Goal: Complete application form

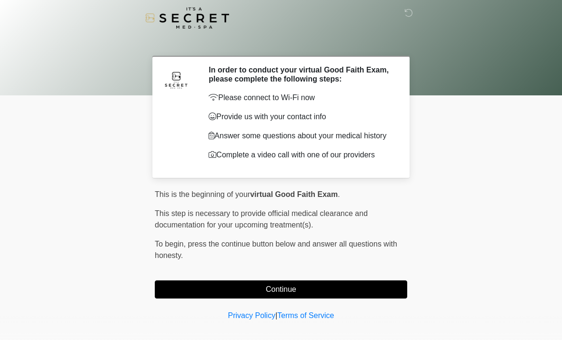
click at [275, 289] on button "Continue" at bounding box center [281, 289] width 252 height 18
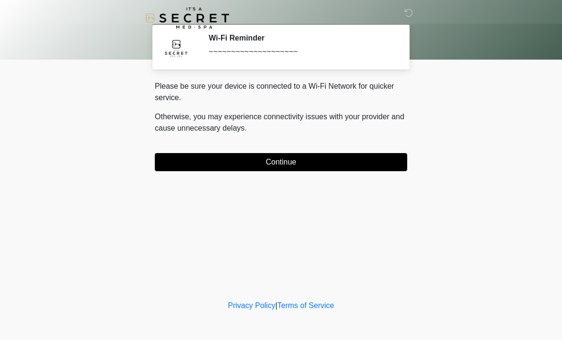
click at [304, 164] on button "Continue" at bounding box center [281, 162] width 252 height 18
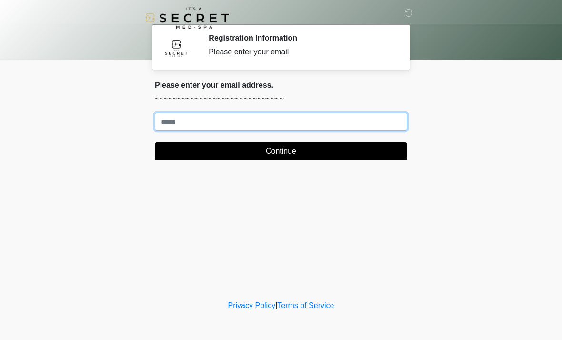
click at [324, 122] on input "Where should we email your treatment plan?" at bounding box center [281, 121] width 252 height 18
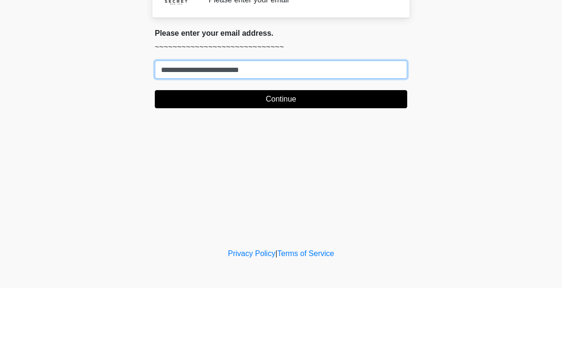
type input "**********"
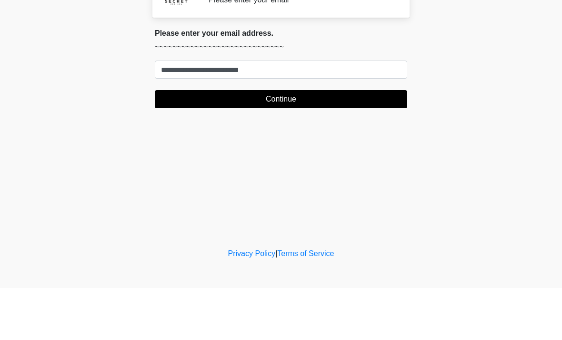
click at [318, 142] on button "Continue" at bounding box center [281, 151] width 252 height 18
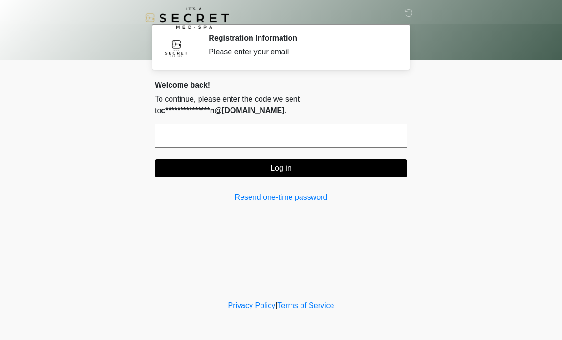
click at [369, 144] on input "text" at bounding box center [281, 136] width 252 height 24
click at [319, 138] on input "text" at bounding box center [281, 136] width 252 height 24
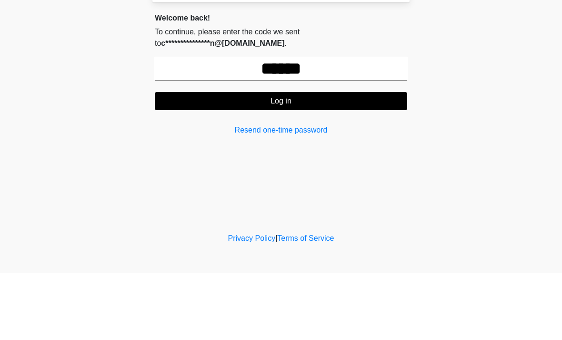
type input "******"
click at [331, 159] on button "Log in" at bounding box center [281, 168] width 252 height 18
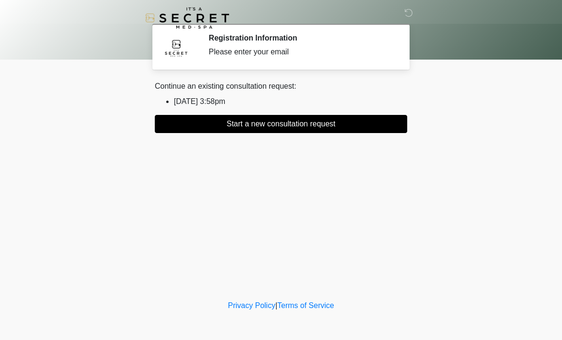
click at [256, 56] on div "Please enter your email" at bounding box center [301, 51] width 184 height 11
click at [270, 36] on h2 "Registration Information" at bounding box center [301, 37] width 184 height 9
click at [314, 129] on button "Start a new consultation request" at bounding box center [281, 124] width 252 height 18
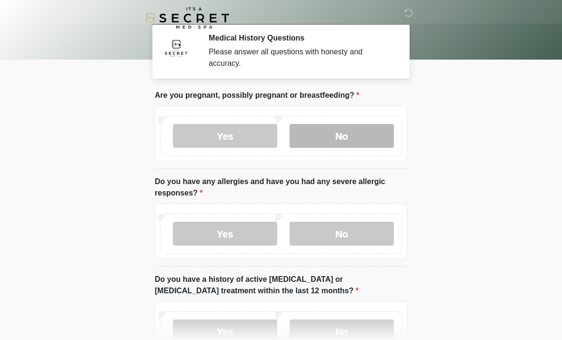
click at [363, 131] on label "No" at bounding box center [342, 136] width 104 height 24
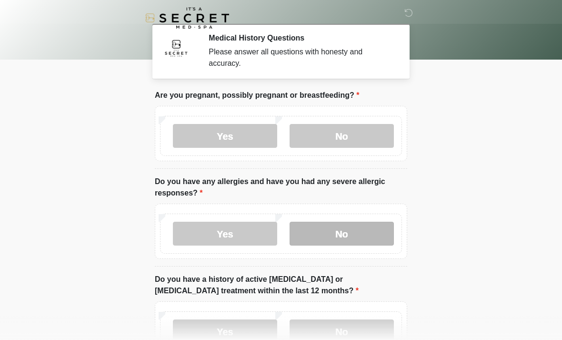
click at [361, 239] on label "No" at bounding box center [342, 233] width 104 height 24
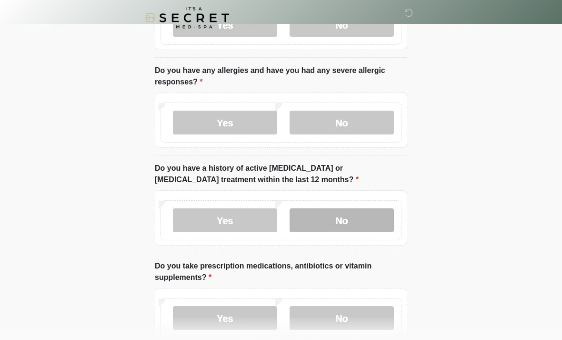
click at [367, 225] on label "No" at bounding box center [342, 221] width 104 height 24
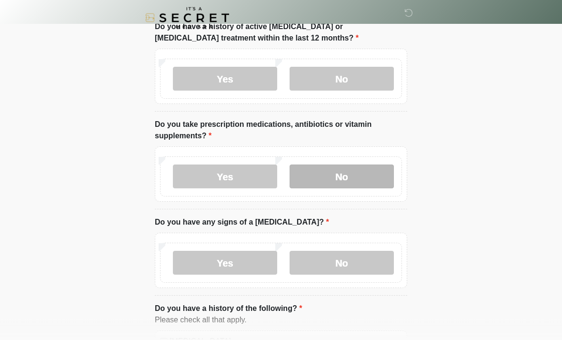
click at [366, 178] on label "No" at bounding box center [342, 177] width 104 height 24
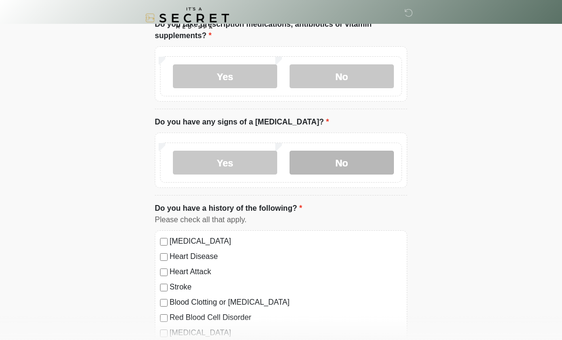
click at [376, 156] on label "No" at bounding box center [342, 163] width 104 height 24
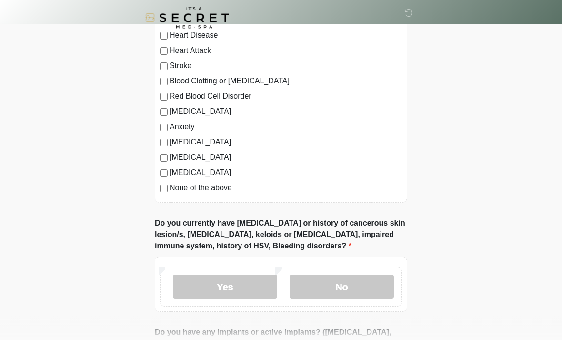
click at [221, 188] on label "None of the above" at bounding box center [286, 187] width 232 height 11
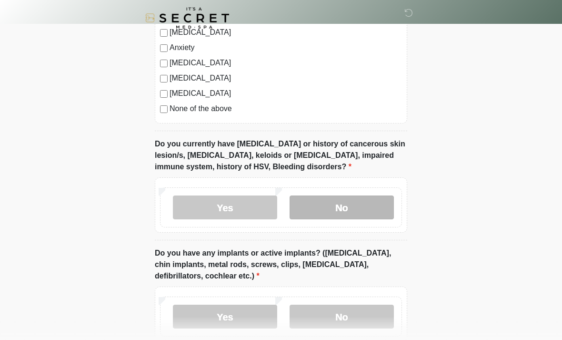
click at [360, 210] on label "No" at bounding box center [342, 207] width 104 height 24
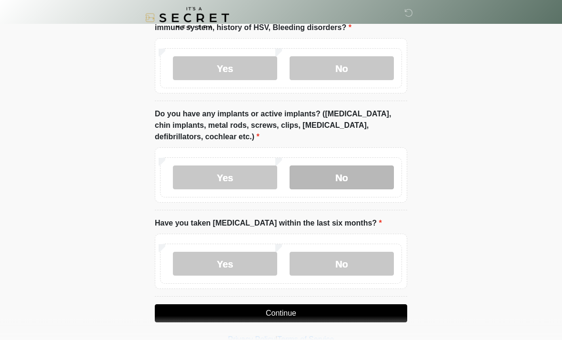
click at [381, 170] on label "No" at bounding box center [342, 178] width 104 height 24
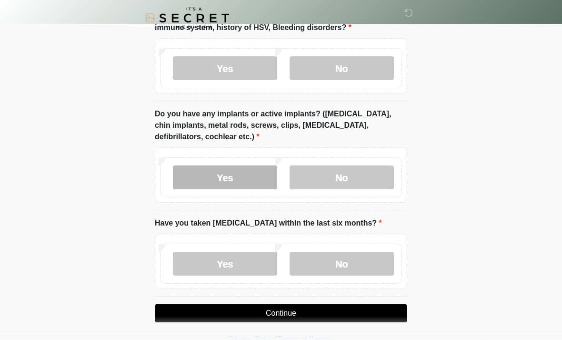
click at [257, 169] on label "Yes" at bounding box center [225, 177] width 104 height 24
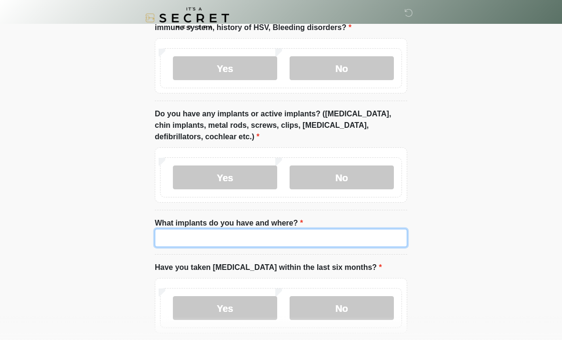
click at [321, 233] on input "What implants do you have and where?" at bounding box center [281, 238] width 252 height 18
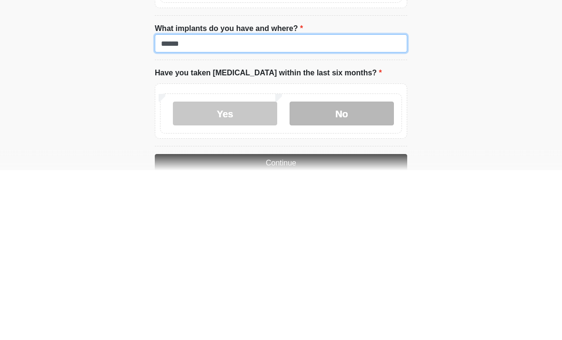
type input "******"
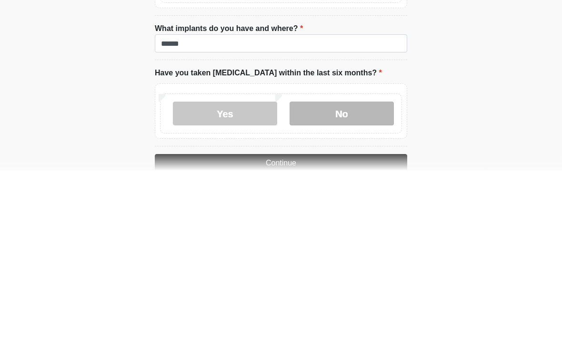
click at [364, 271] on label "No" at bounding box center [342, 283] width 104 height 24
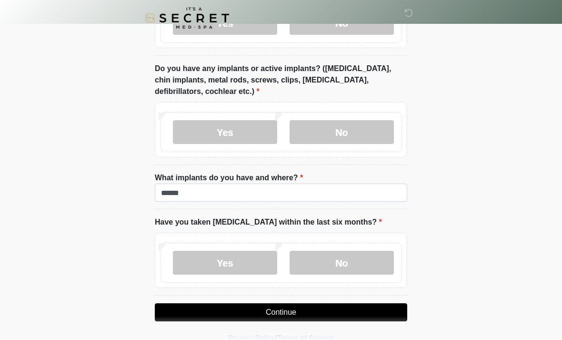
click at [368, 310] on button "Continue" at bounding box center [281, 312] width 252 height 18
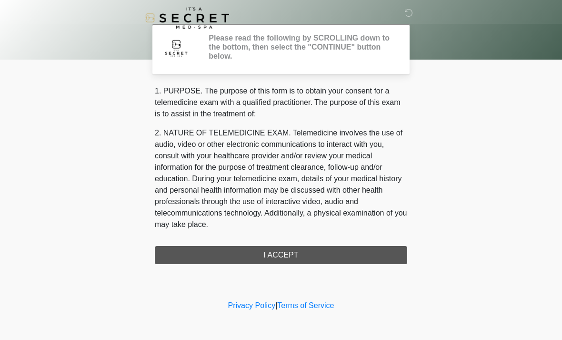
scroll to position [0, 0]
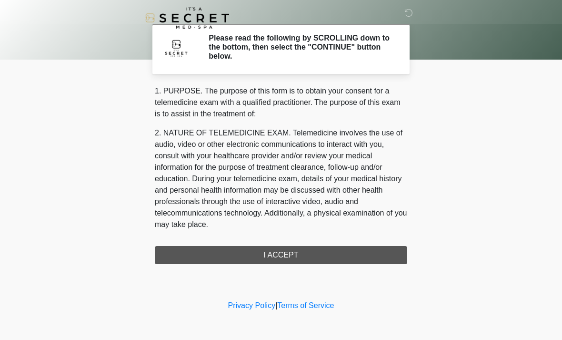
click at [389, 256] on div "1. PURPOSE. The purpose of this form is to obtain your consent for a telemedici…" at bounding box center [281, 174] width 252 height 179
click at [287, 250] on div "1. PURPOSE. The purpose of this form is to obtain your consent for a telemedici…" at bounding box center [281, 174] width 252 height 179
click at [285, 257] on div "1. PURPOSE. The purpose of this form is to obtain your consent for a telemedici…" at bounding box center [281, 174] width 252 height 179
click at [292, 255] on div "1. PURPOSE. The purpose of this form is to obtain your consent for a telemedici…" at bounding box center [281, 174] width 252 height 179
click at [293, 260] on div "1. PURPOSE. The purpose of this form is to obtain your consent for a telemedici…" at bounding box center [281, 174] width 252 height 179
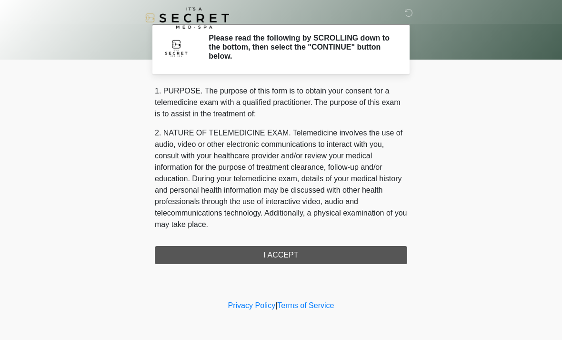
click at [293, 260] on div "1. PURPOSE. The purpose of this form is to obtain your consent for a telemedici…" at bounding box center [281, 174] width 252 height 179
click at [281, 260] on div "1. PURPOSE. The purpose of this form is to obtain your consent for a telemedici…" at bounding box center [281, 174] width 252 height 179
click at [264, 255] on div "1. PURPOSE. The purpose of this form is to obtain your consent for a telemedici…" at bounding box center [281, 174] width 252 height 179
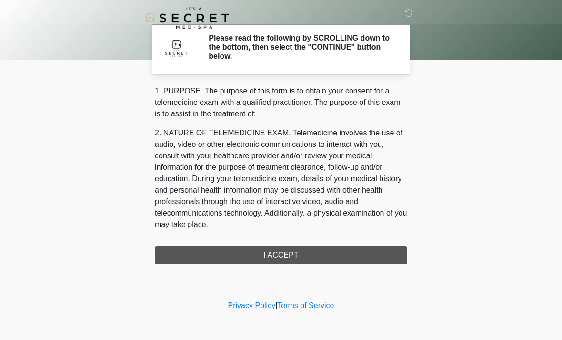
click at [284, 255] on div "1. PURPOSE. The purpose of this form is to obtain your consent for a telemedici…" at bounding box center [281, 174] width 252 height 179
click at [284, 254] on div "1. PURPOSE. The purpose of this form is to obtain your consent for a telemedici…" at bounding box center [281, 174] width 252 height 179
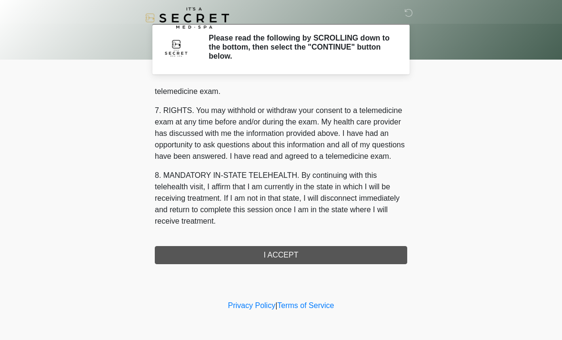
click at [293, 251] on button "I ACCEPT" at bounding box center [281, 255] width 252 height 18
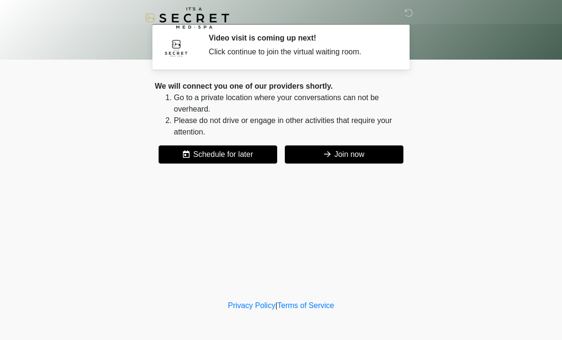
click at [360, 154] on button "Join now" at bounding box center [344, 154] width 119 height 18
